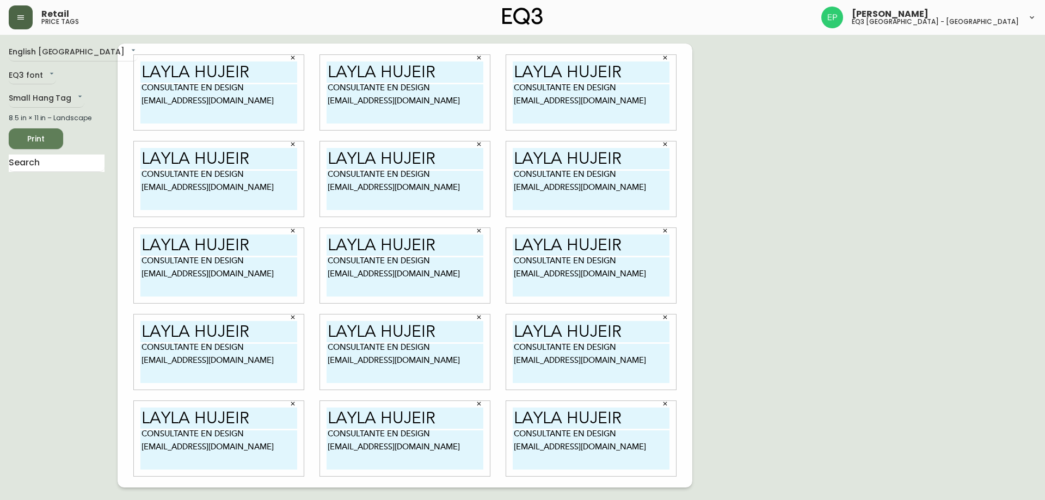
click at [20, 16] on icon "button" at bounding box center [20, 17] width 7 height 4
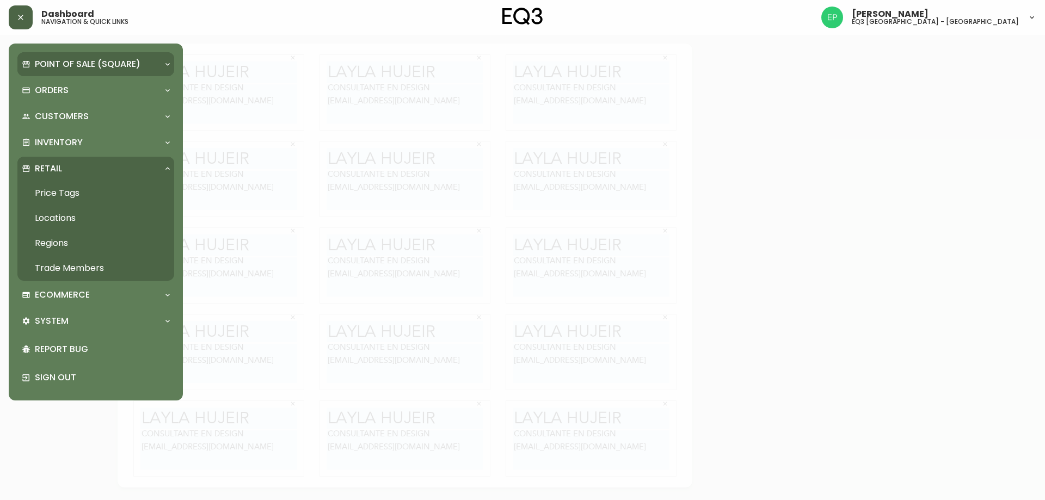
click at [57, 61] on p "Point of Sale (Square)" at bounding box center [88, 64] width 106 height 12
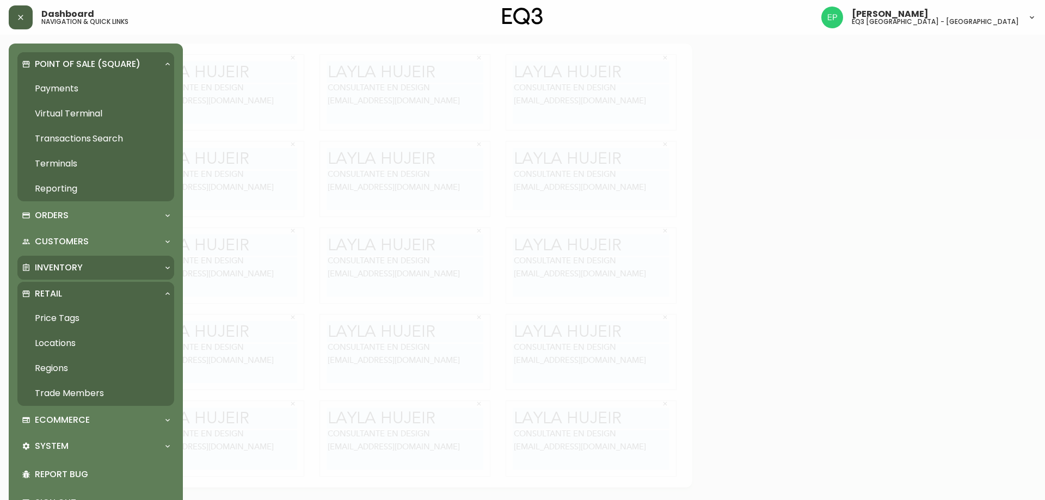
click at [83, 266] on div "Inventory" at bounding box center [90, 268] width 137 height 12
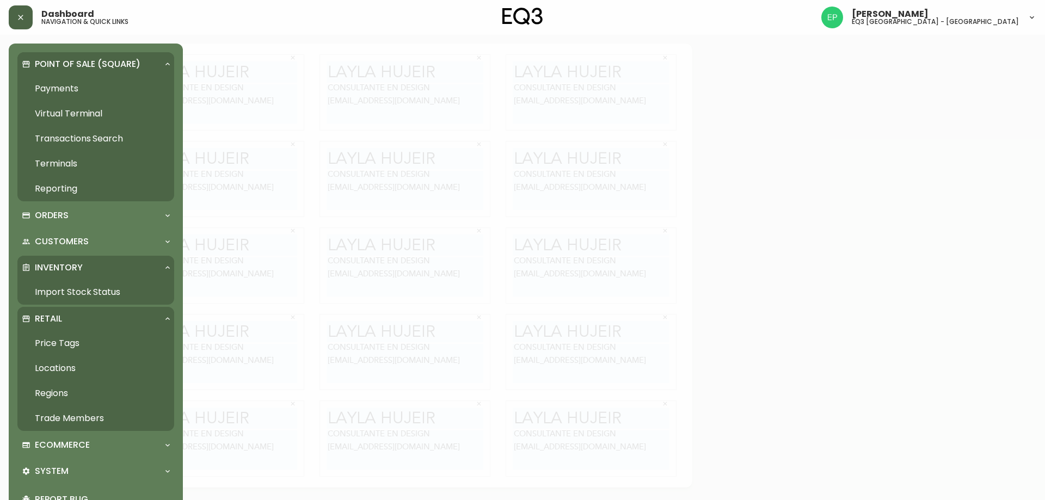
click at [77, 288] on link "Import Stock Status" at bounding box center [95, 292] width 157 height 25
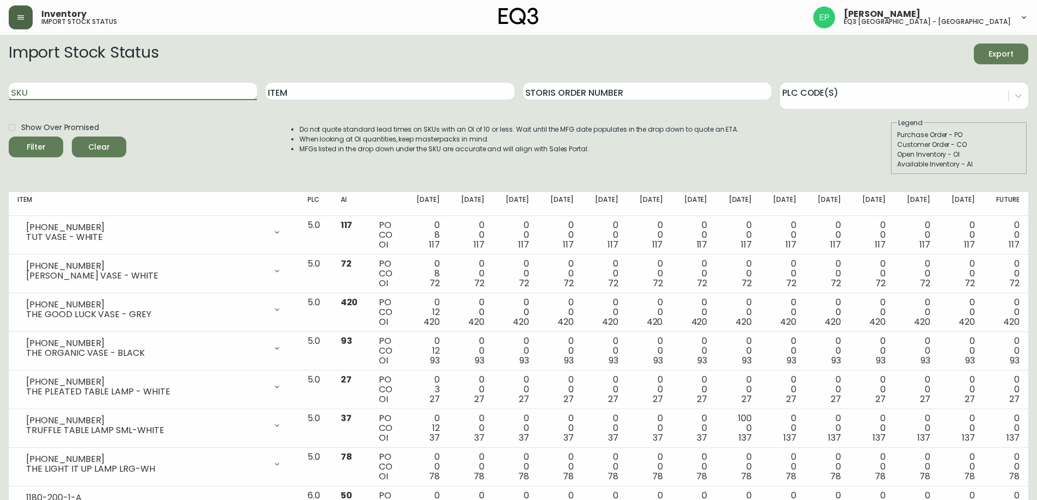
click at [124, 94] on input "SKU" at bounding box center [133, 91] width 248 height 17
paste input "[PHONE_NUMBER]"
type input "[PHONE_NUMBER]"
click at [9, 137] on button "Filter" at bounding box center [36, 147] width 54 height 21
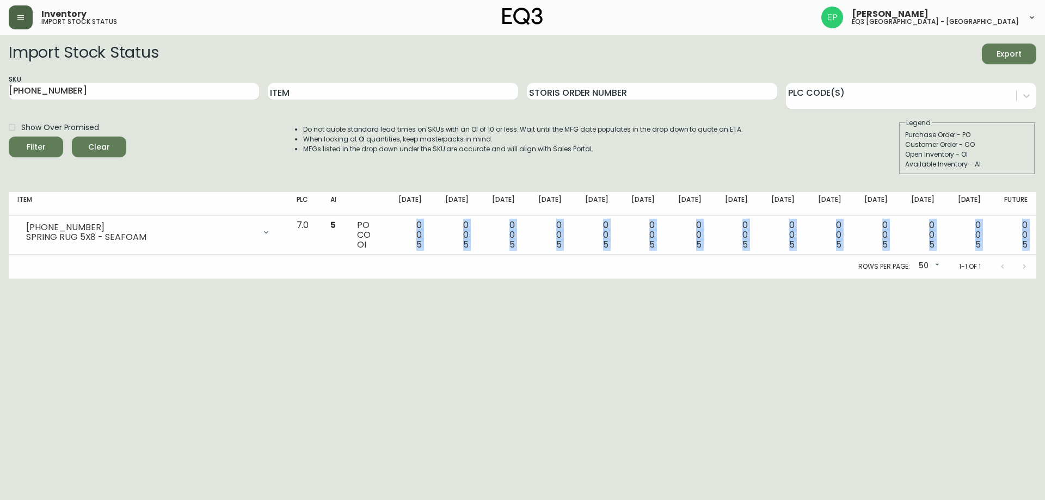
drag, startPoint x: 431, startPoint y: 230, endPoint x: 468, endPoint y: 258, distance: 46.6
click at [468, 258] on div "Item PLC AI [DATE] Aug [DATE] Sep [DATE] Sep [DATE] Oct [DATE] Oct [DATE] Oct 3…" at bounding box center [523, 235] width 1028 height 87
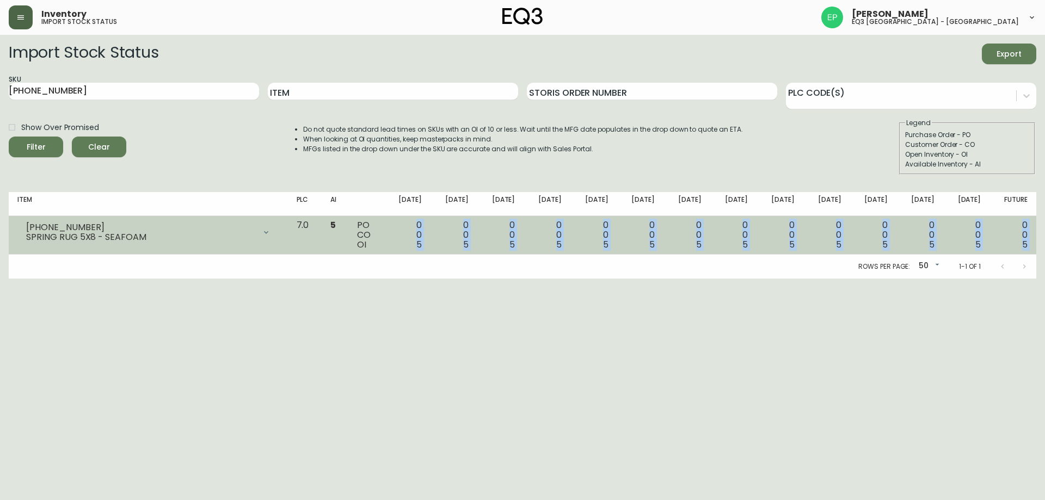
click at [431, 240] on td "0 0 5" at bounding box center [407, 235] width 47 height 39
